Goal: Navigation & Orientation: Find specific page/section

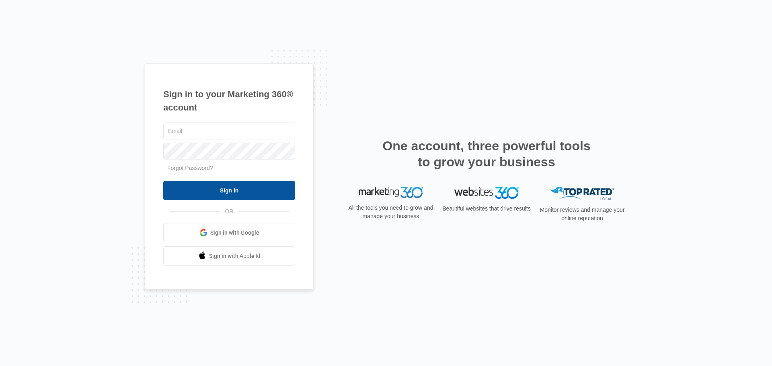
type input "[EMAIL_ADDRESS][DOMAIN_NAME]"
click at [205, 192] on input "Sign In" at bounding box center [229, 190] width 132 height 19
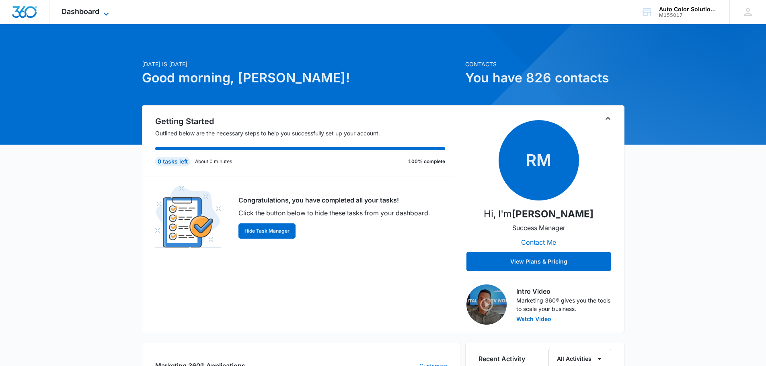
click at [105, 13] on icon at bounding box center [106, 14] width 10 height 10
click at [90, 13] on span "Dashboard" at bounding box center [81, 11] width 38 height 8
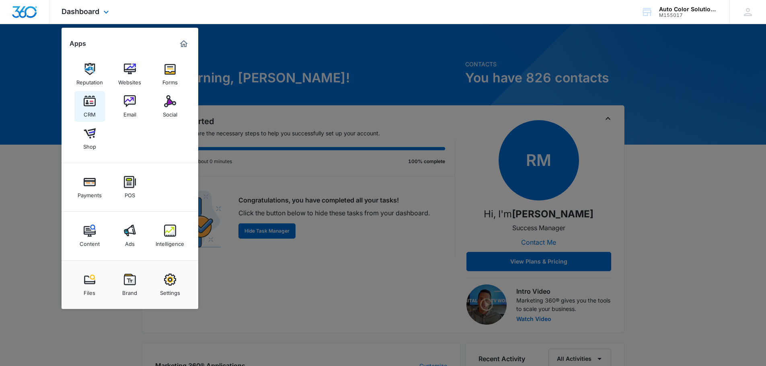
click at [93, 106] on img at bounding box center [90, 101] width 12 height 12
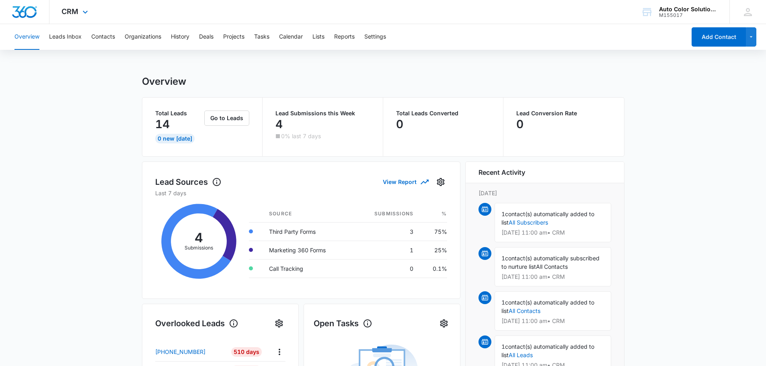
click at [34, 14] on img "Dashboard" at bounding box center [25, 12] width 26 height 12
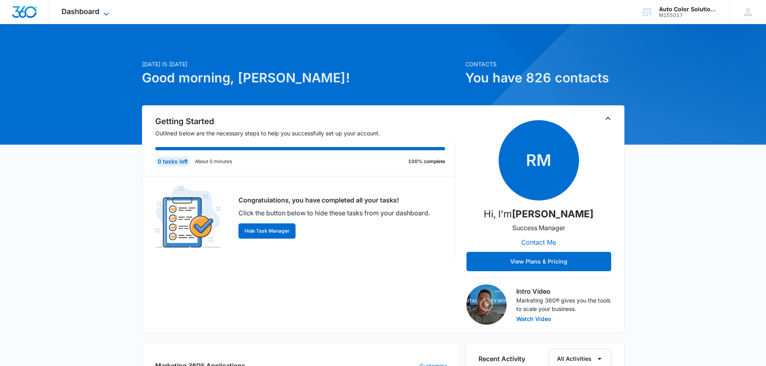
click at [84, 12] on span "Dashboard" at bounding box center [81, 11] width 38 height 8
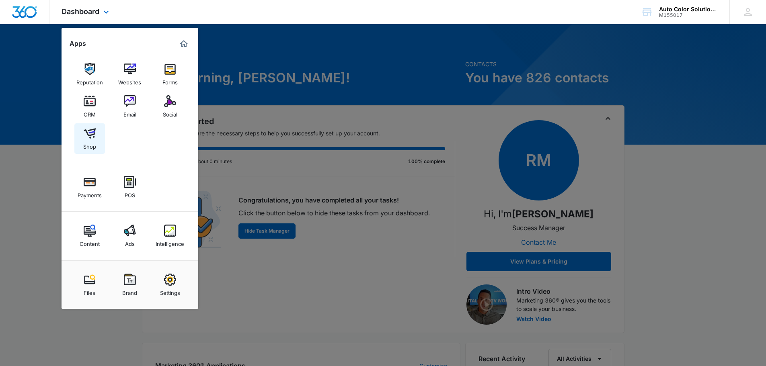
click at [87, 142] on div "Shop" at bounding box center [89, 145] width 13 height 10
